Goal: Task Accomplishment & Management: Manage account settings

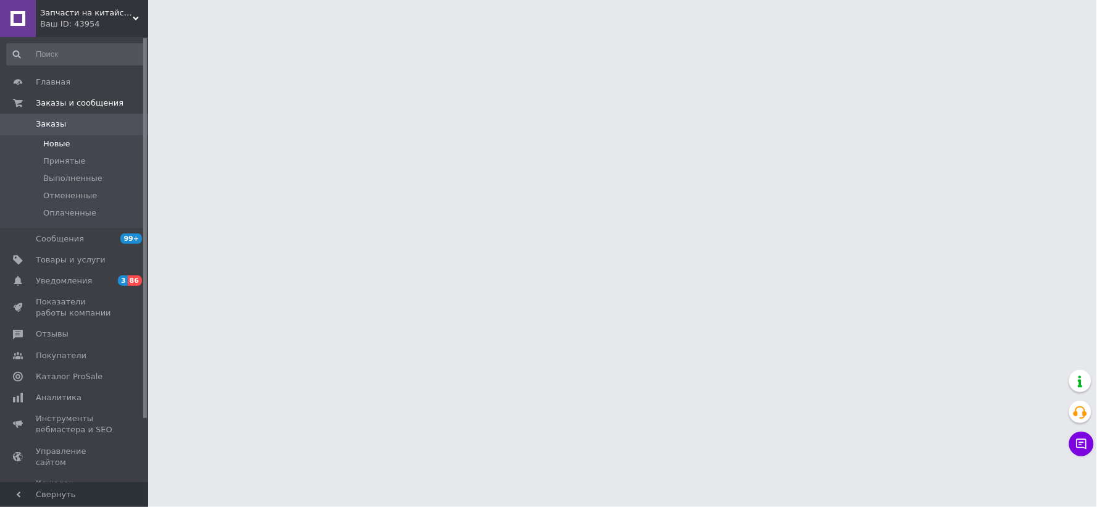
click at [54, 138] on span "Новые" at bounding box center [56, 143] width 27 height 11
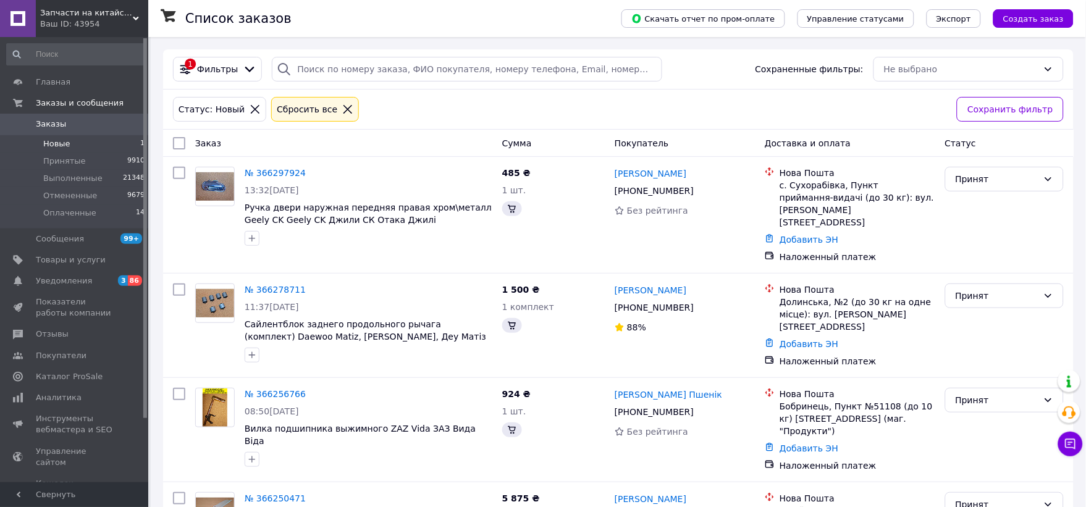
click at [51, 144] on span "Новые" at bounding box center [56, 143] width 27 height 11
click at [342, 109] on icon at bounding box center [347, 109] width 11 height 11
click at [342, 111] on icon at bounding box center [347, 109] width 11 height 11
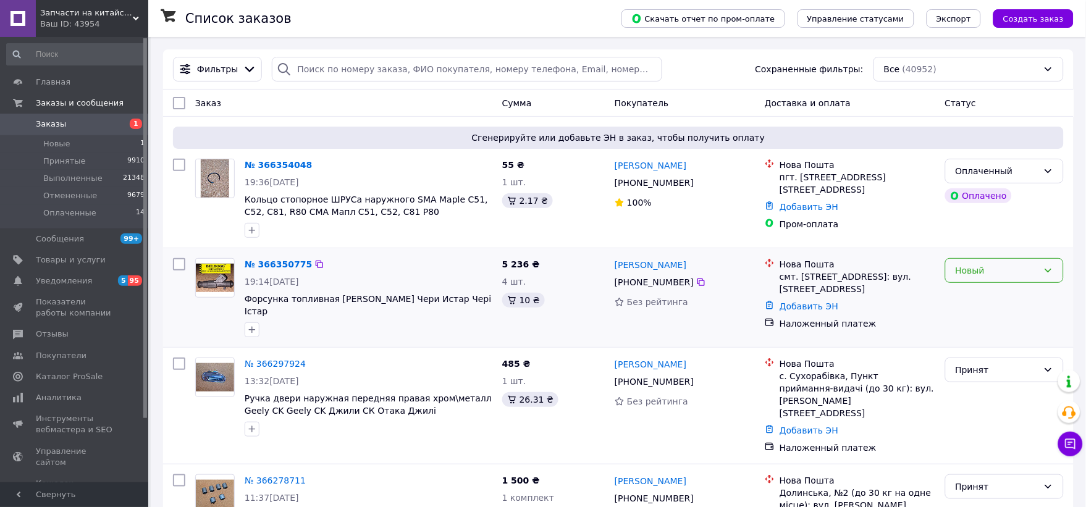
click at [973, 276] on div "Новый" at bounding box center [996, 271] width 83 height 14
click at [967, 292] on li "Принят" at bounding box center [1003, 298] width 117 height 22
